Goal: Information Seeking & Learning: Learn about a topic

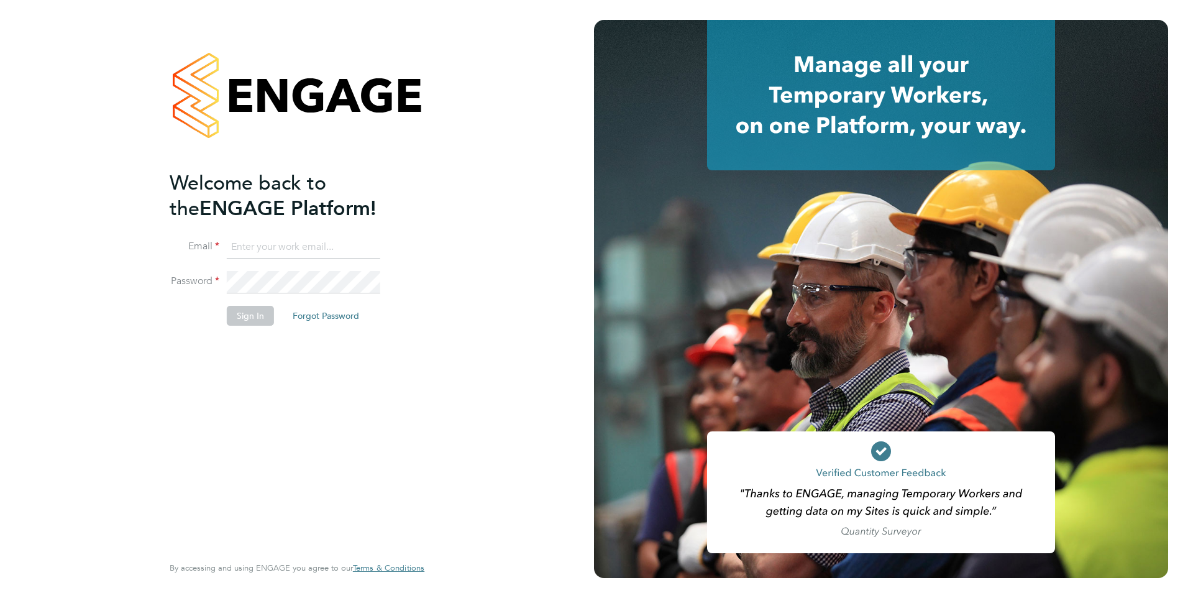
click at [249, 241] on input at bounding box center [304, 247] width 154 height 22
type input "yazmin.cole@prsjobs.com"
click at [237, 307] on button "Sign In" at bounding box center [250, 316] width 47 height 20
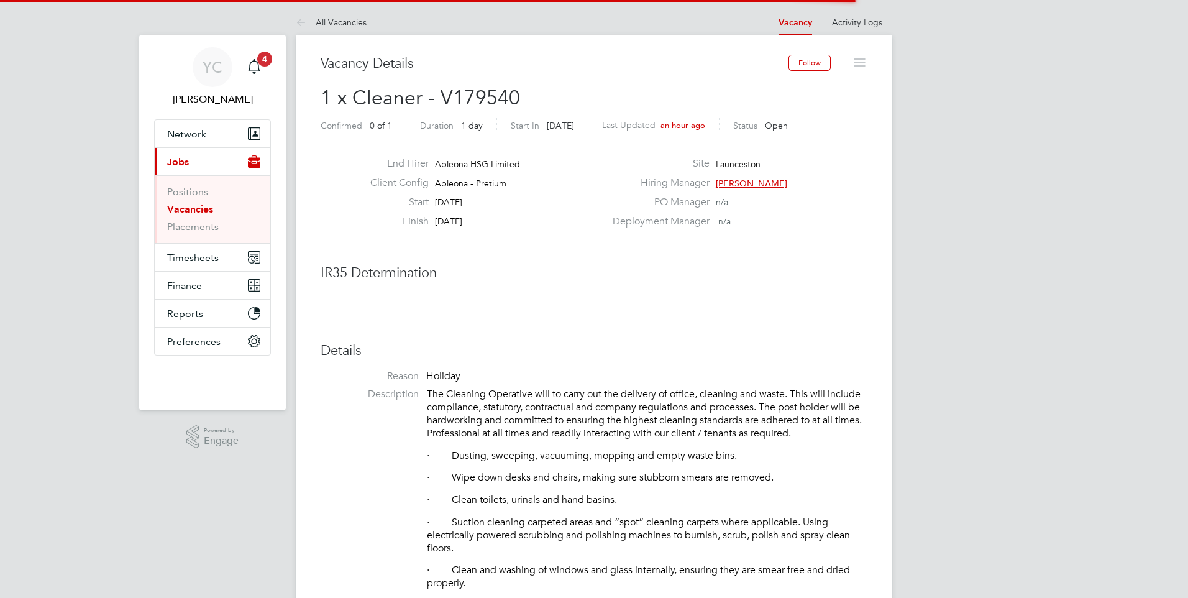
scroll to position [37, 87]
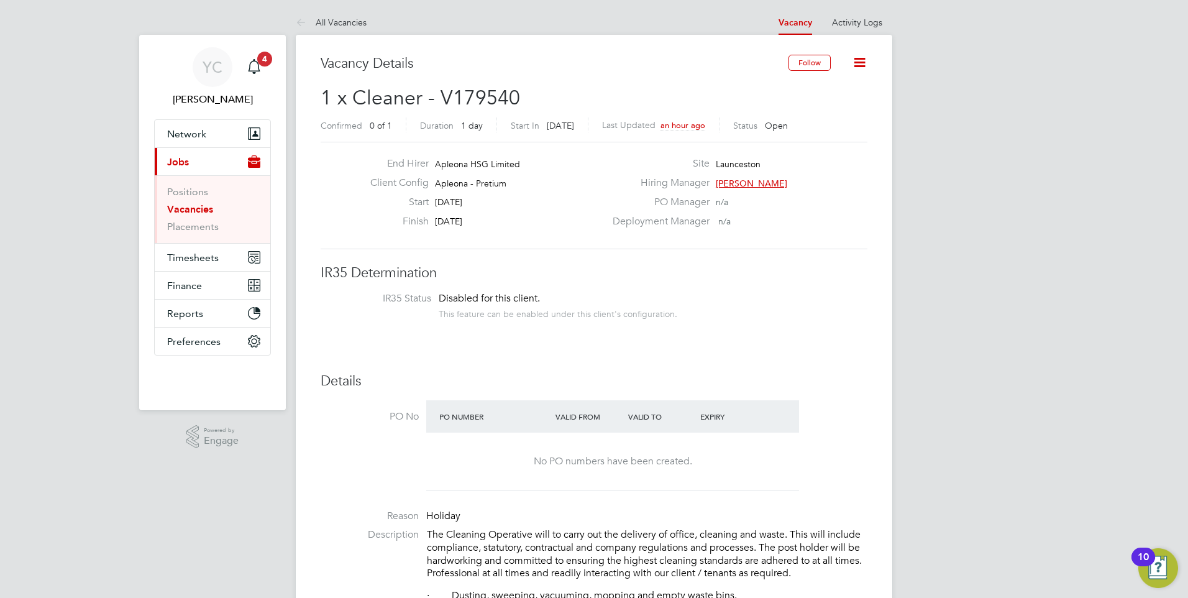
click at [490, 200] on div "Start [DATE]" at bounding box center [483, 205] width 245 height 19
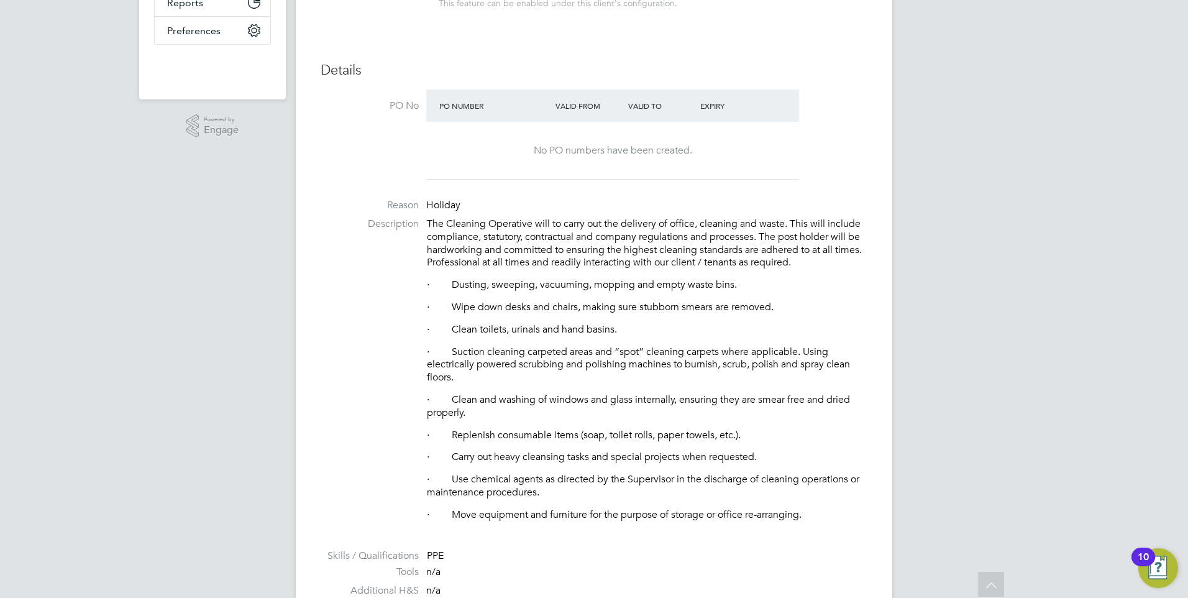
scroll to position [746, 0]
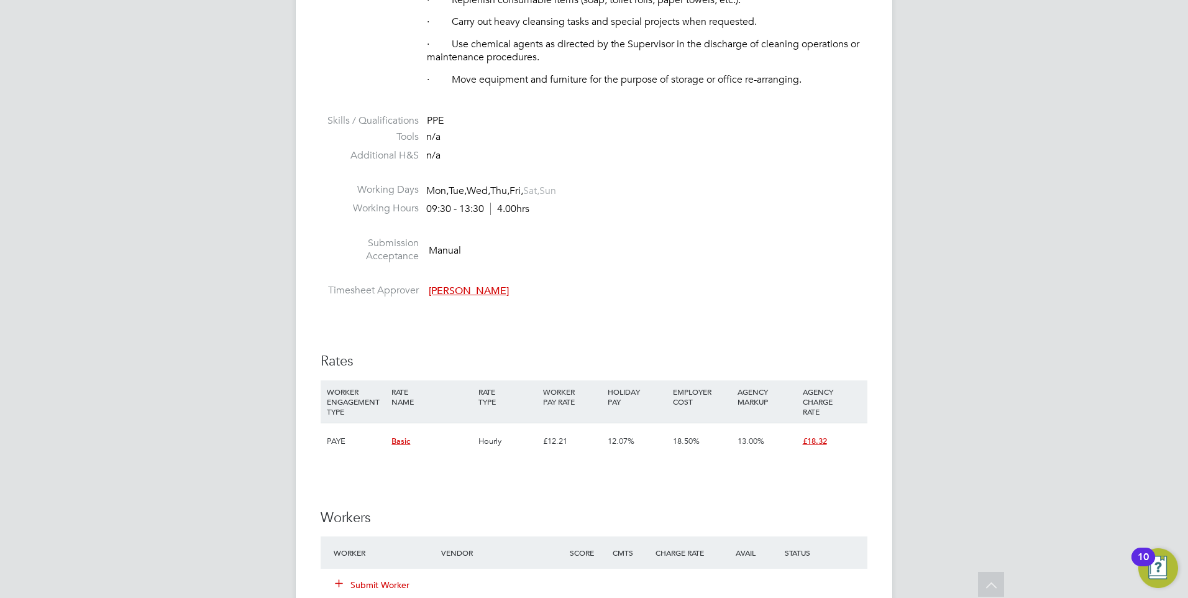
click at [681, 245] on li "Submission Acceptance Manual" at bounding box center [594, 253] width 547 height 32
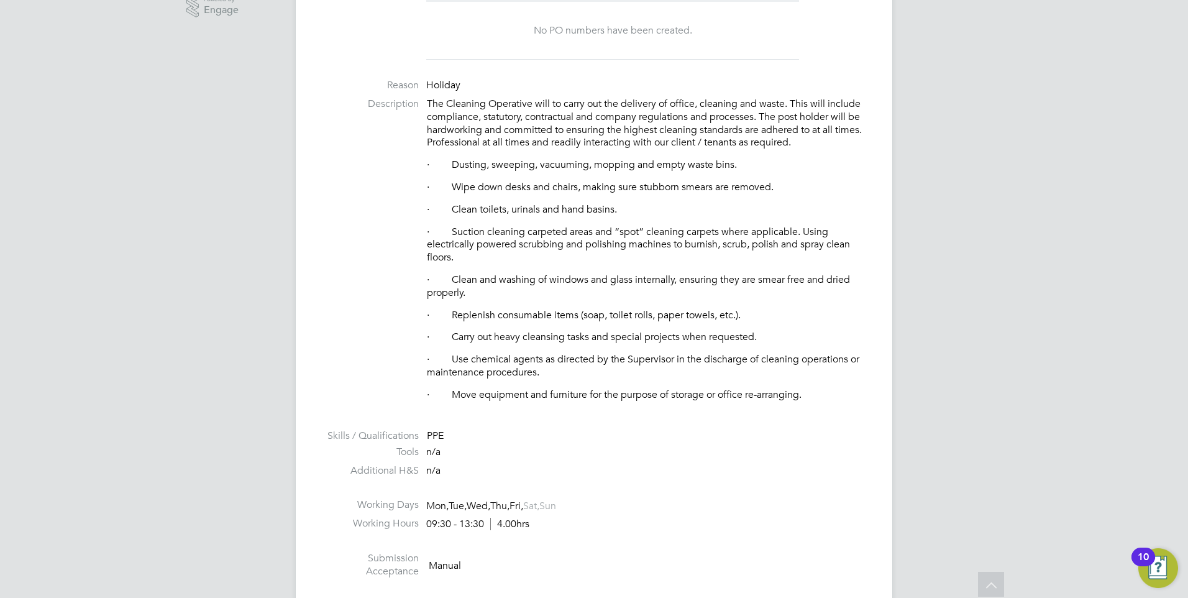
scroll to position [0, 0]
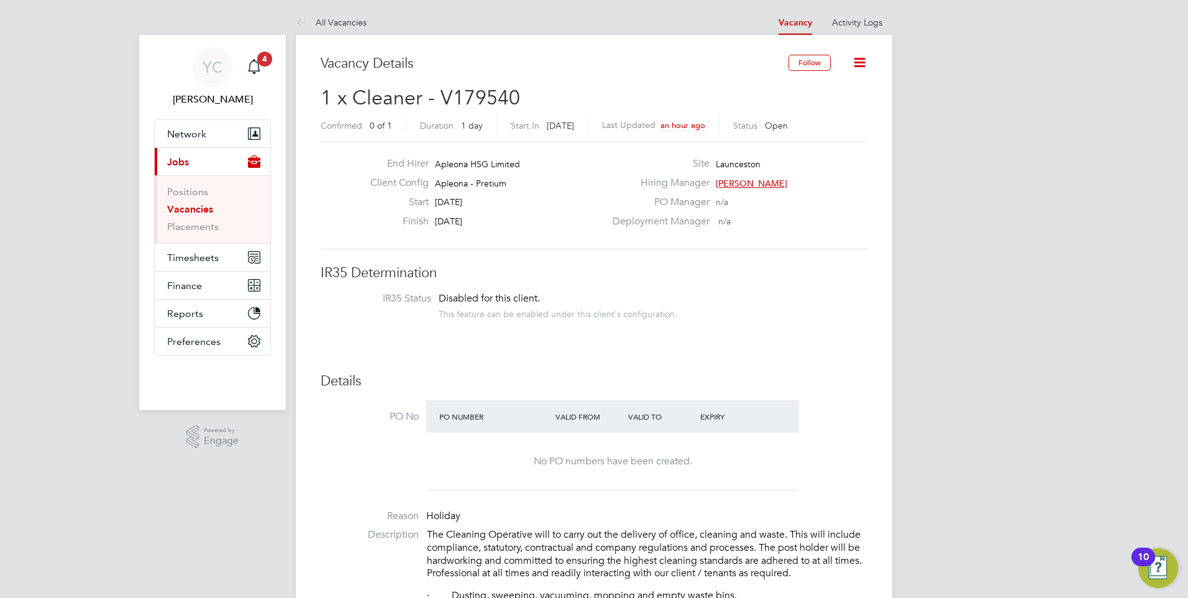
drag, startPoint x: 440, startPoint y: 199, endPoint x: 586, endPoint y: 230, distance: 148.7
click at [586, 230] on div "End Hirer Apleona HSG Limited Client Config Apleona - Pretium Start [DATE] Fini…" at bounding box center [483, 195] width 245 height 76
click at [586, 230] on div "Finish [DATE]" at bounding box center [483, 224] width 245 height 19
drag, startPoint x: 465, startPoint y: 119, endPoint x: 507, endPoint y: 155, distance: 55.1
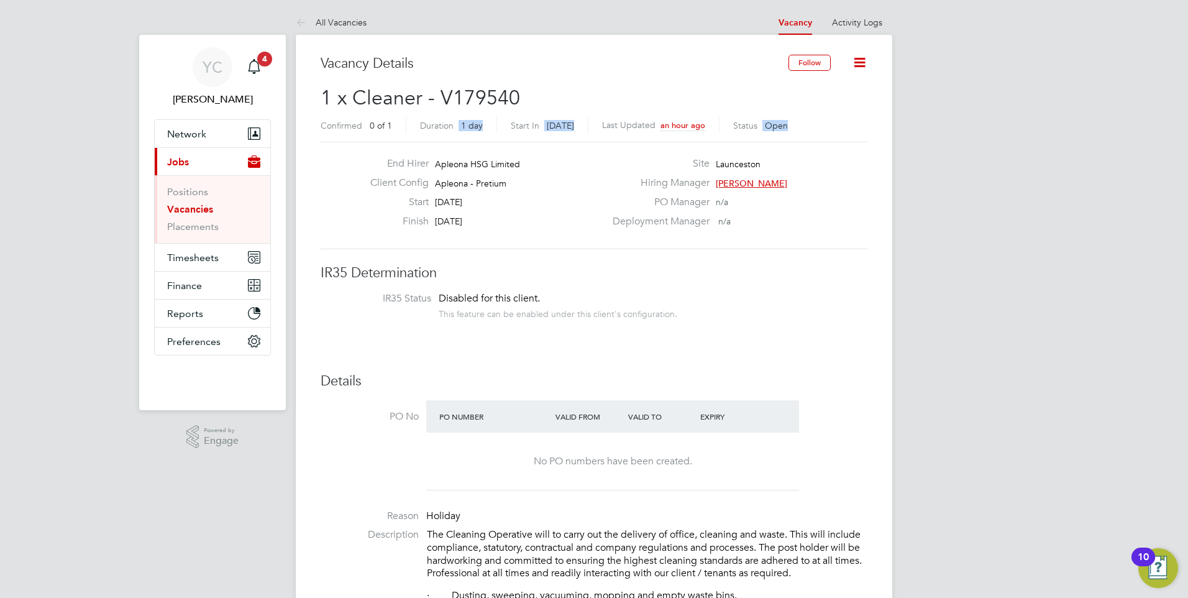
click at [507, 155] on div "End Hirer Apleona HSG Limited Client Config Apleona - Pretium Start [DATE] Fini…" at bounding box center [594, 196] width 547 height 108
drag, startPoint x: 697, startPoint y: 211, endPoint x: 758, endPoint y: 219, distance: 61.5
click at [737, 226] on div "Site Launceston Hiring Manager [PERSON_NAME] PO Manager n/a Deployment Manager …" at bounding box center [738, 195] width 267 height 76
click at [758, 219] on div "Deployment Manager n/a" at bounding box center [738, 224] width 267 height 19
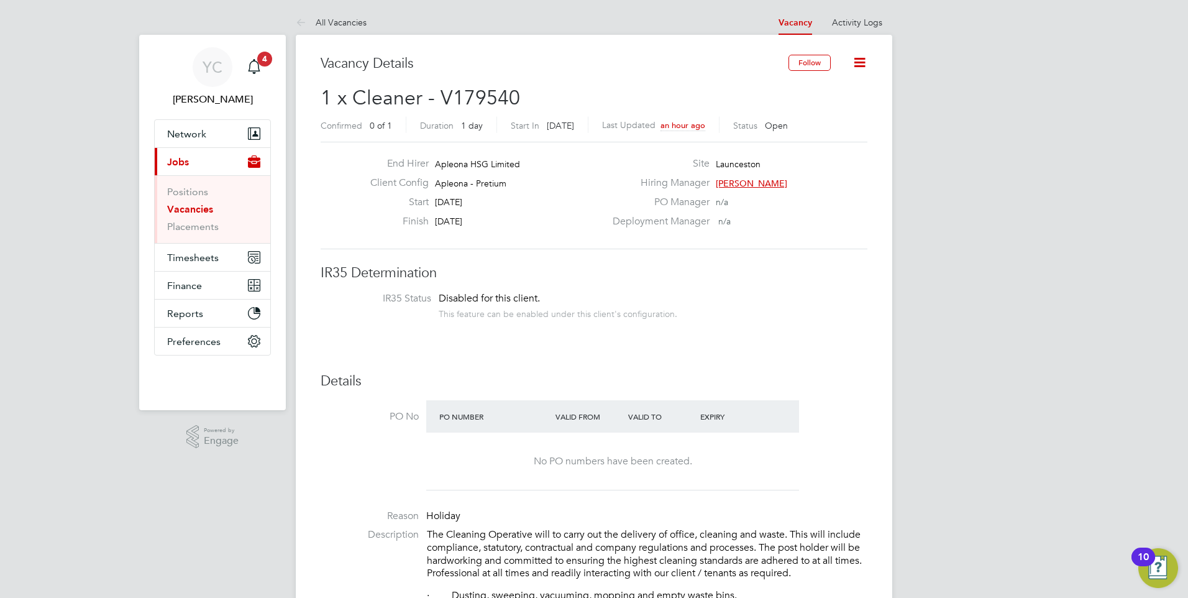
click at [203, 204] on link "Vacancies" at bounding box center [190, 209] width 46 height 12
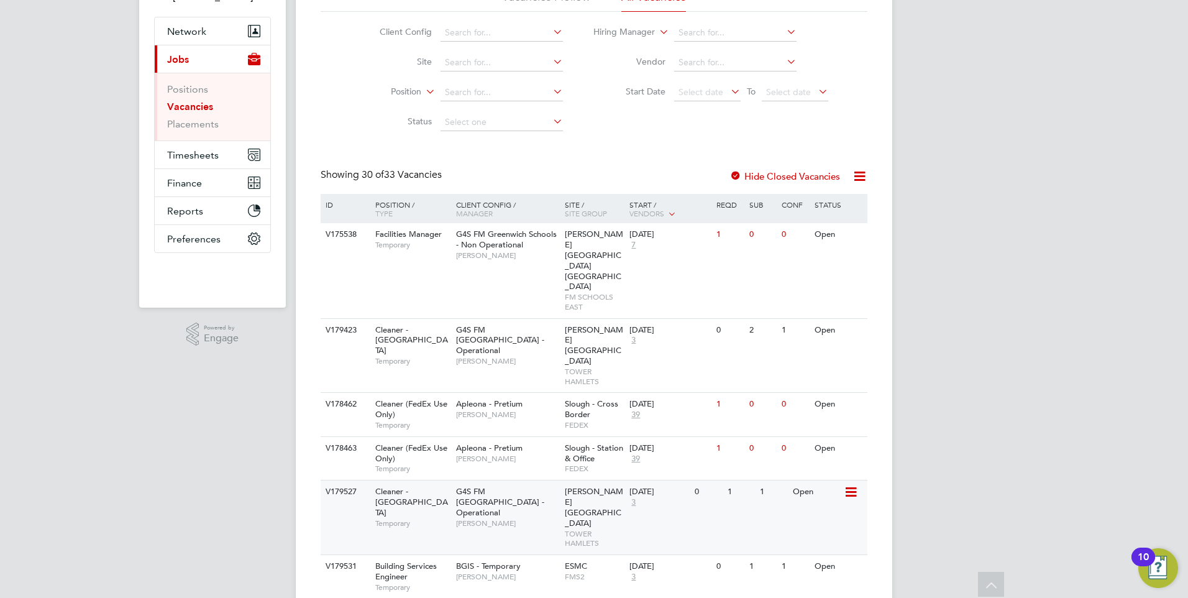
scroll to position [124, 0]
